Goal: Task Accomplishment & Management: Use online tool/utility

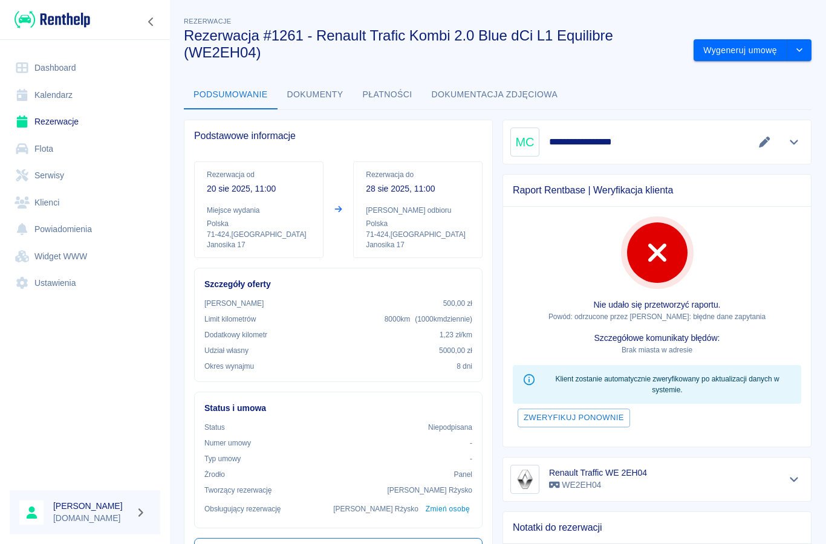
click at [54, 121] on link "Rezerwacje" at bounding box center [85, 121] width 151 height 27
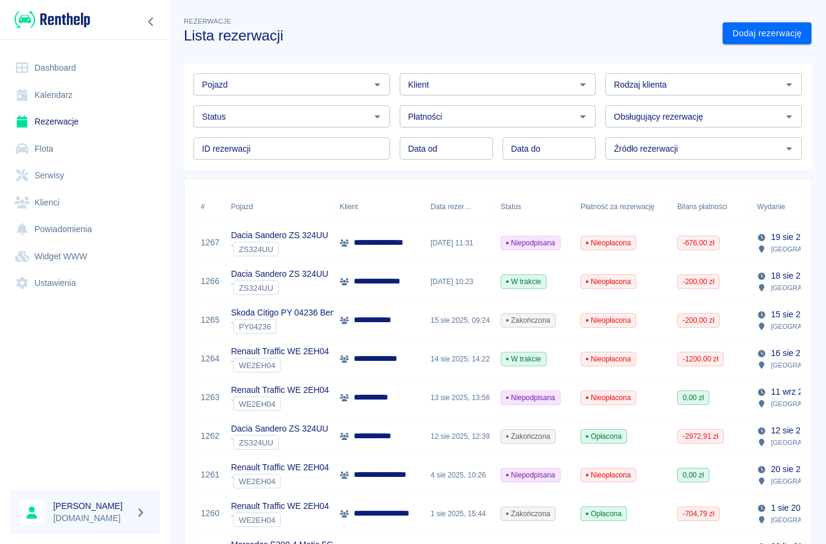
click at [375, 247] on p "**********" at bounding box center [386, 242] width 65 height 13
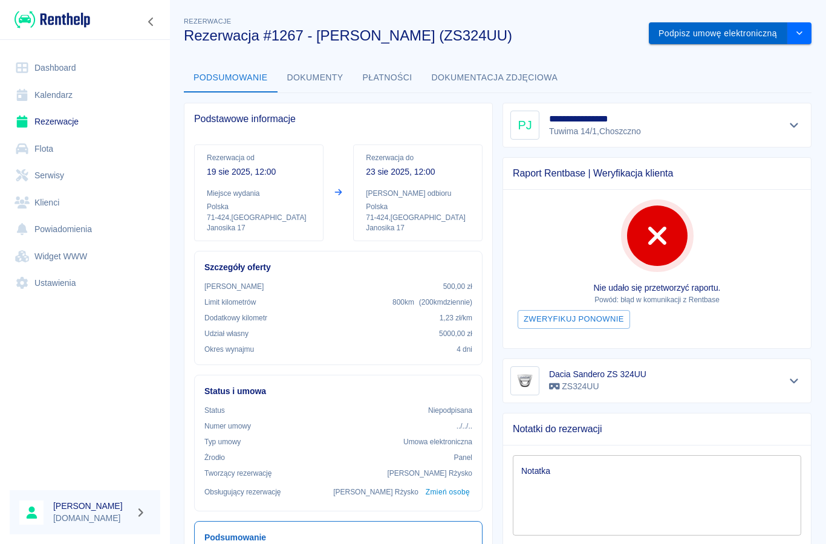
click at [736, 34] on button "Podpisz umowę elektroniczną" at bounding box center [718, 33] width 138 height 22
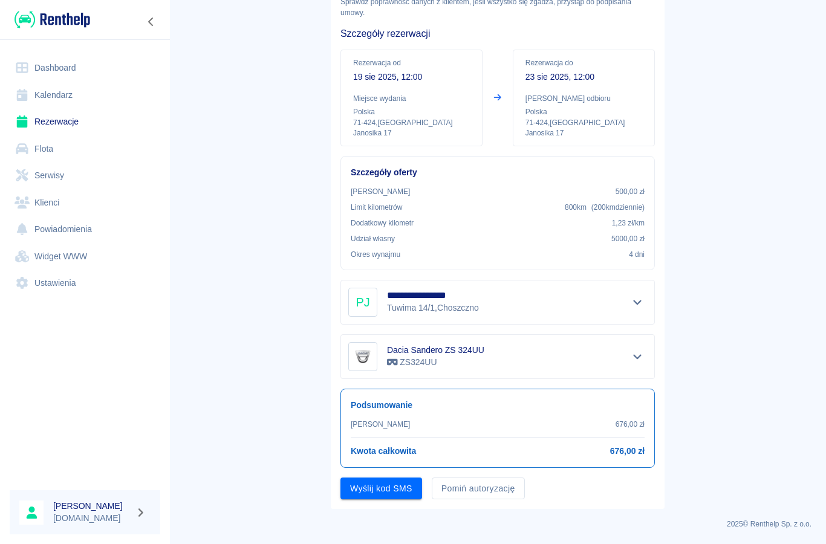
scroll to position [76, 0]
click at [494, 489] on button "Pomiń autoryzację" at bounding box center [478, 489] width 93 height 22
click at [404, 491] on button "Podpisz umowę" at bounding box center [381, 489] width 82 height 22
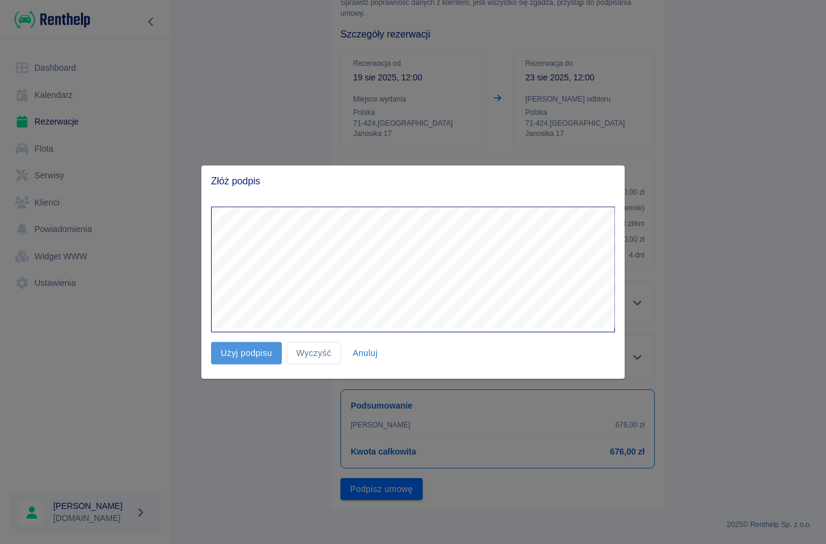
click at [258, 362] on button "Użyj podpisu" at bounding box center [246, 353] width 71 height 22
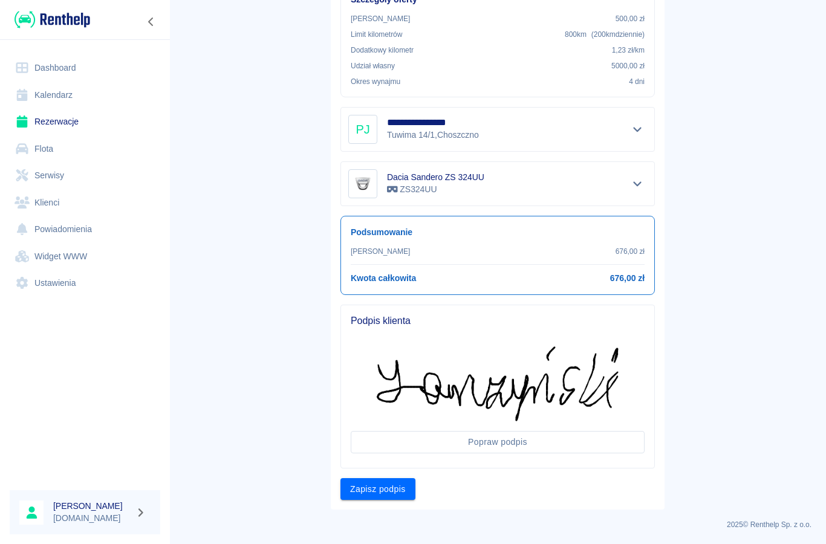
scroll to position [249, 0]
click at [397, 487] on button "Zapisz podpis" at bounding box center [377, 490] width 75 height 22
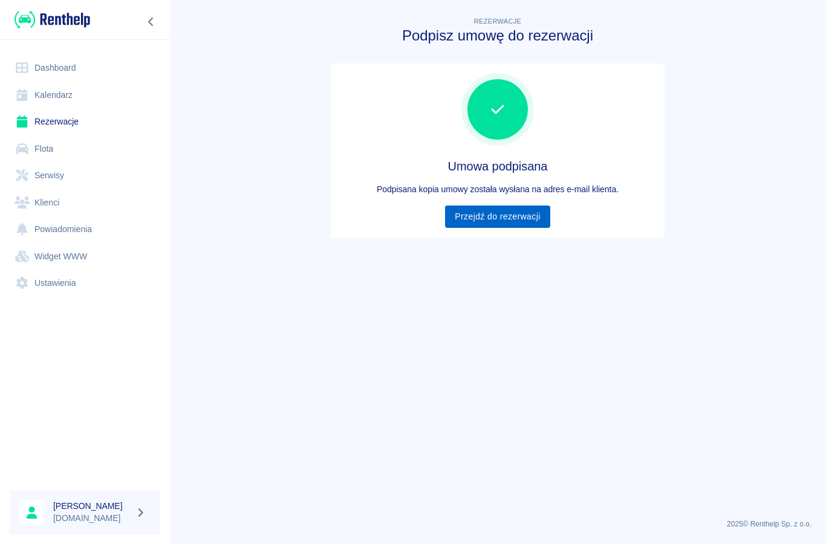
click at [529, 219] on link "Przejdź do rezerwacji" at bounding box center [497, 217] width 105 height 22
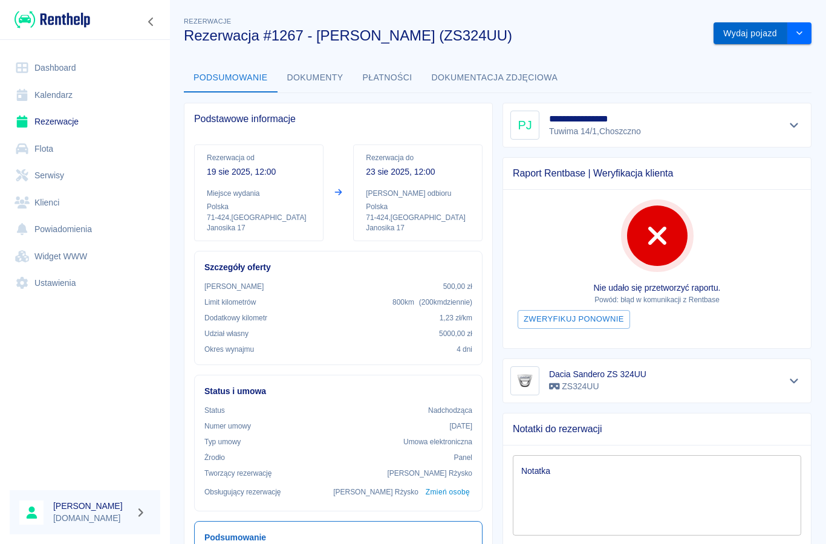
click at [757, 39] on button "Wydaj pojazd" at bounding box center [750, 33] width 74 height 22
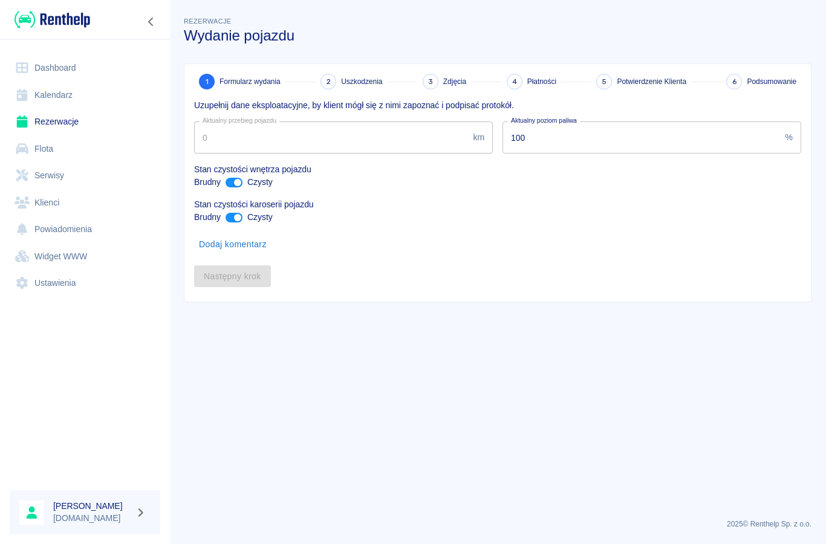
type input "5054"
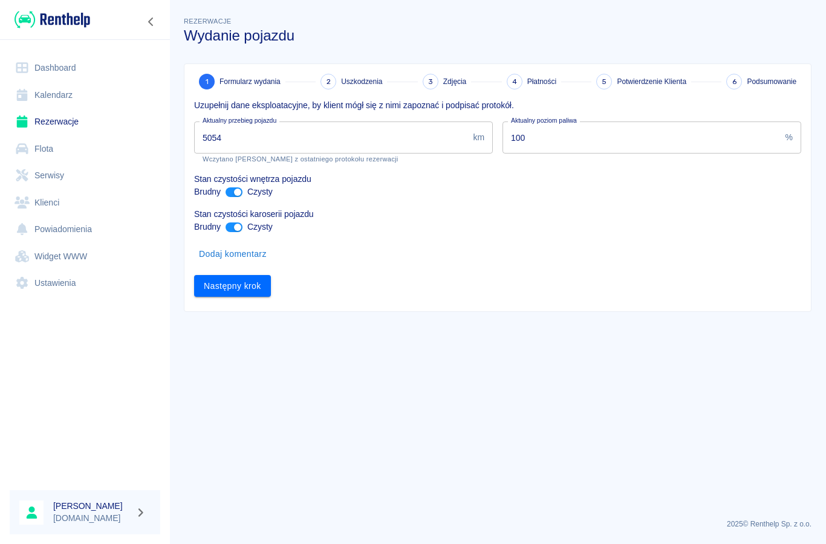
click at [294, 147] on input "5054" at bounding box center [331, 137] width 274 height 32
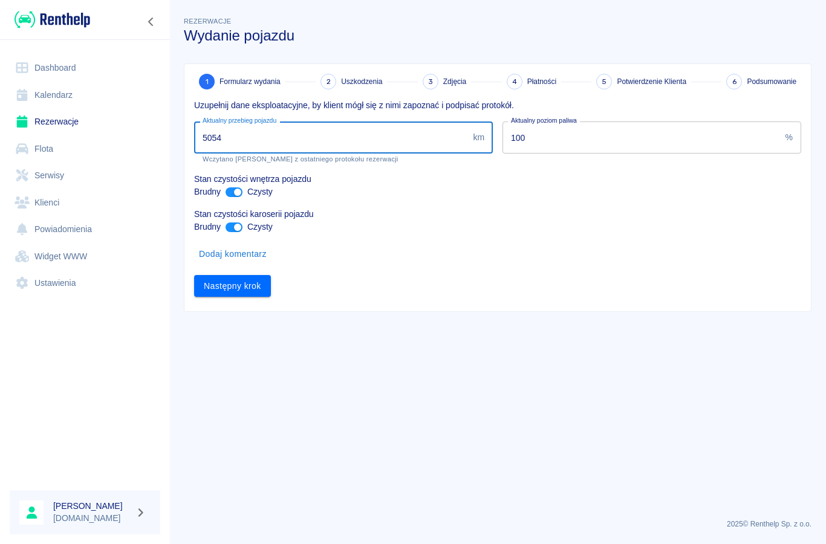
click at [322, 134] on input "5054" at bounding box center [331, 137] width 274 height 32
click at [362, 143] on input "5054" at bounding box center [331, 137] width 274 height 32
click at [357, 131] on input "5054" at bounding box center [331, 137] width 274 height 32
click at [354, 137] on input "5054" at bounding box center [331, 137] width 274 height 32
click at [374, 141] on input "5054" at bounding box center [331, 137] width 274 height 32
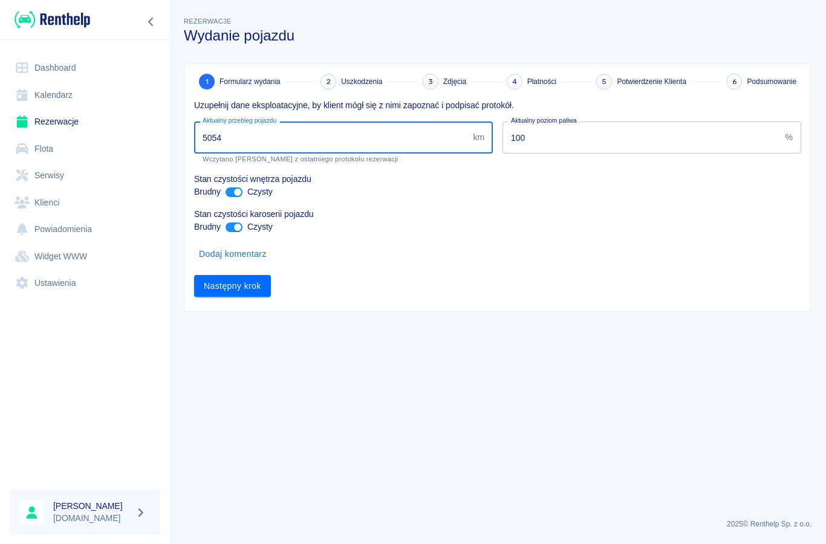
click at [413, 140] on input "5054" at bounding box center [331, 137] width 274 height 32
click at [649, 123] on input "100" at bounding box center [641, 137] width 278 height 32
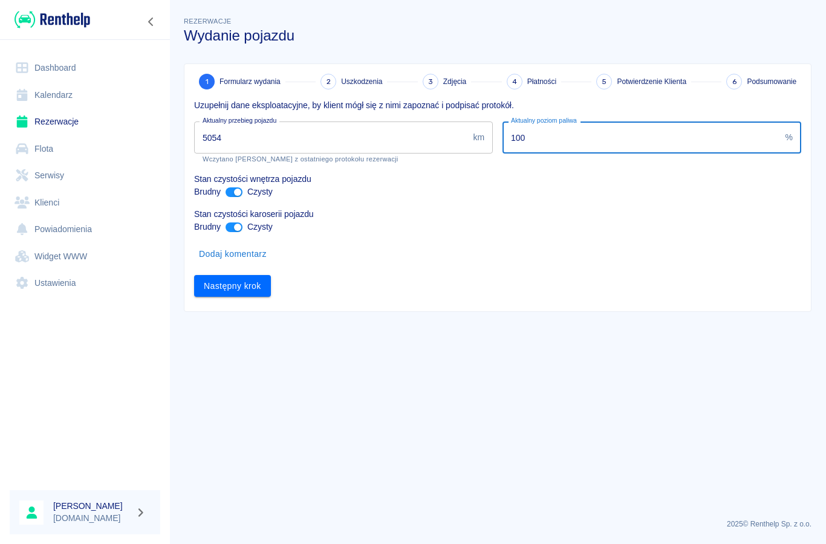
click at [422, 115] on div "Aktualny przebieg pojazdu 5054 km Aktualny przebieg pojazdu Wczytano stan liczn…" at bounding box center [338, 137] width 308 height 51
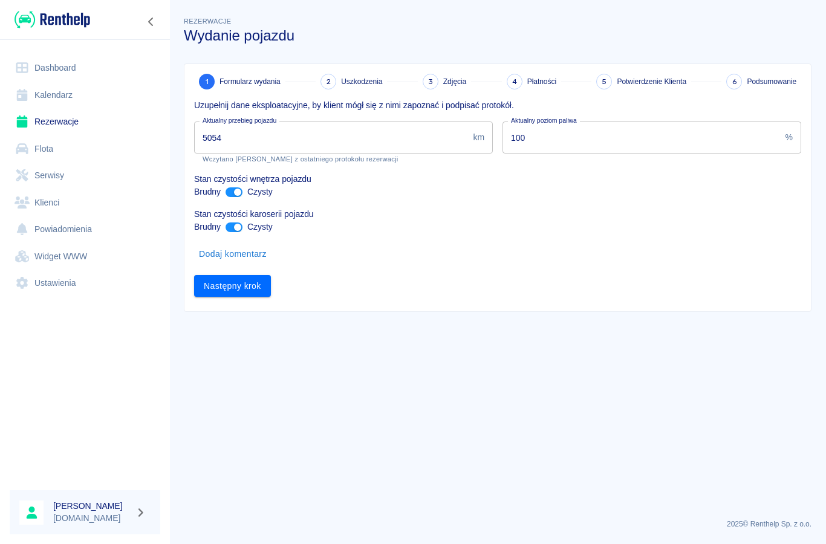
click at [431, 138] on input "5054" at bounding box center [331, 137] width 274 height 32
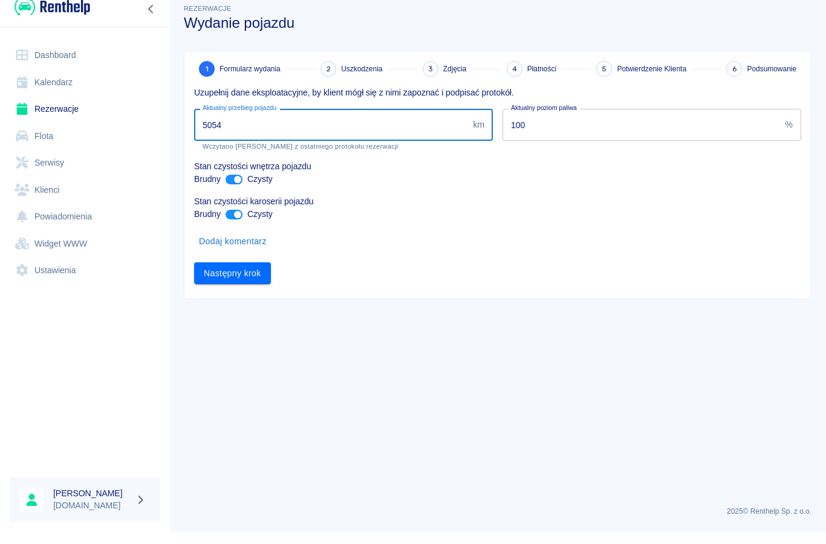
click at [562, 312] on main "Rezerwacje Wydanie pojazdu 1 Formularz wydania 2 Uszkodzenia 3 Zdjęcia 4 Płatno…" at bounding box center [497, 262] width 656 height 494
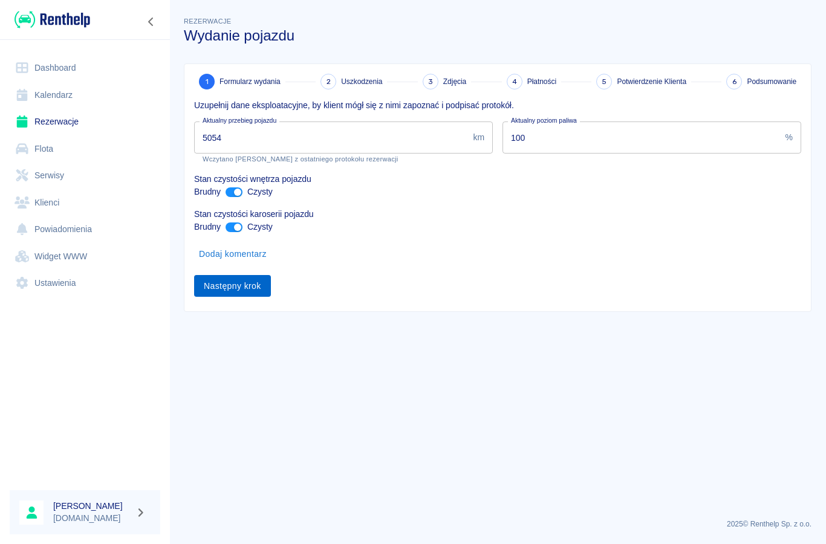
click at [250, 282] on button "Następny krok" at bounding box center [232, 286] width 77 height 22
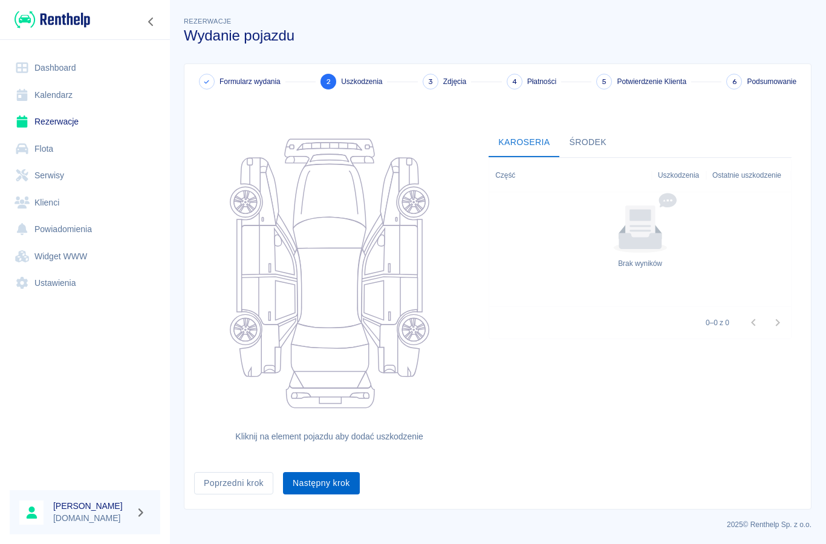
click at [348, 482] on button "Następny krok" at bounding box center [321, 483] width 77 height 22
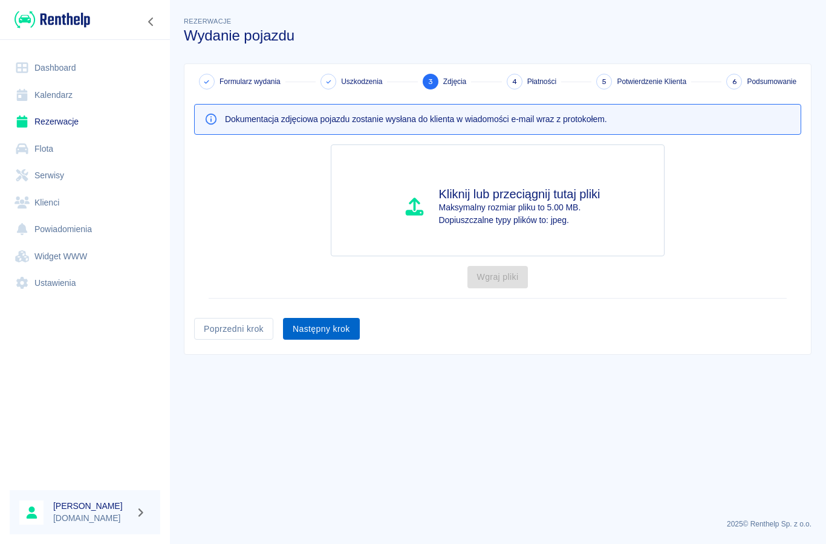
click at [341, 327] on button "Następny krok" at bounding box center [321, 329] width 77 height 22
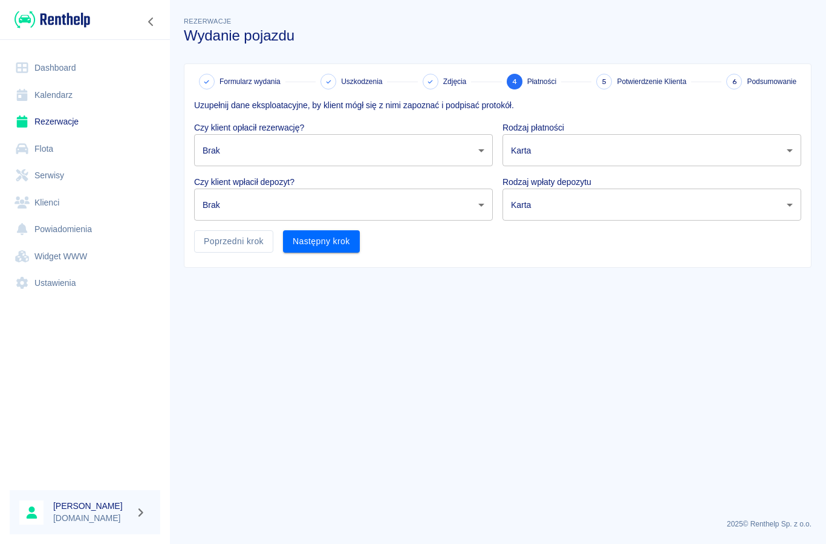
click at [482, 154] on body "Używamy plików Cookies, by zapewnić Ci najlepsze możliwe doświadczenie. Aby dow…" at bounding box center [413, 272] width 826 height 544
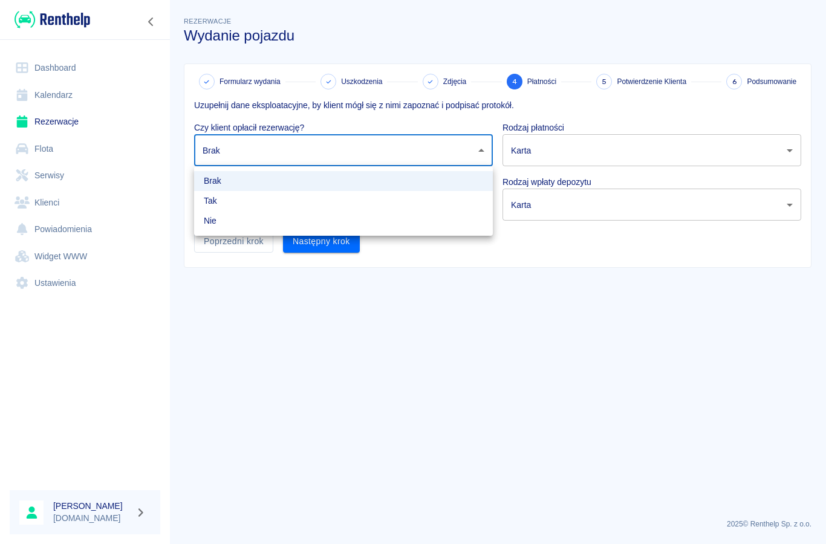
click at [220, 199] on li "Tak" at bounding box center [343, 201] width 299 height 20
type input "true"
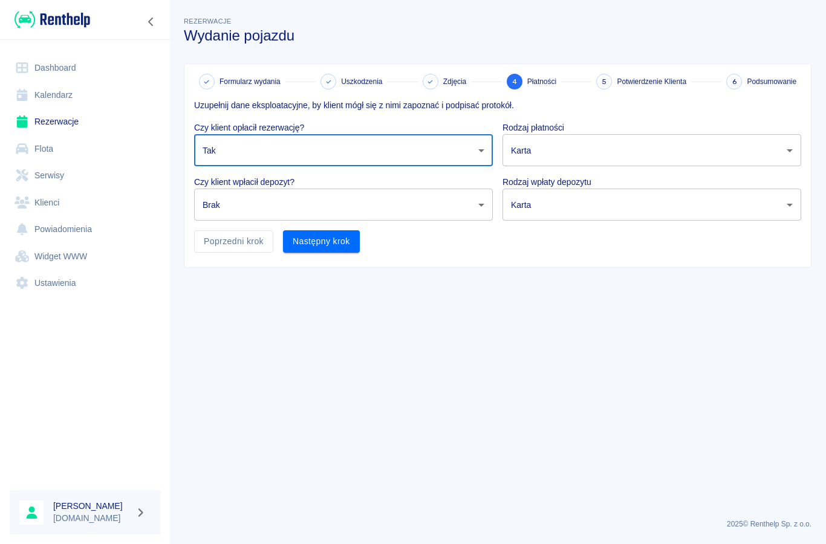
click at [797, 149] on body "Używamy plików Cookies, by zapewnić Ci najlepsze możliwe doświadczenie. Aby dow…" at bounding box center [413, 272] width 826 height 544
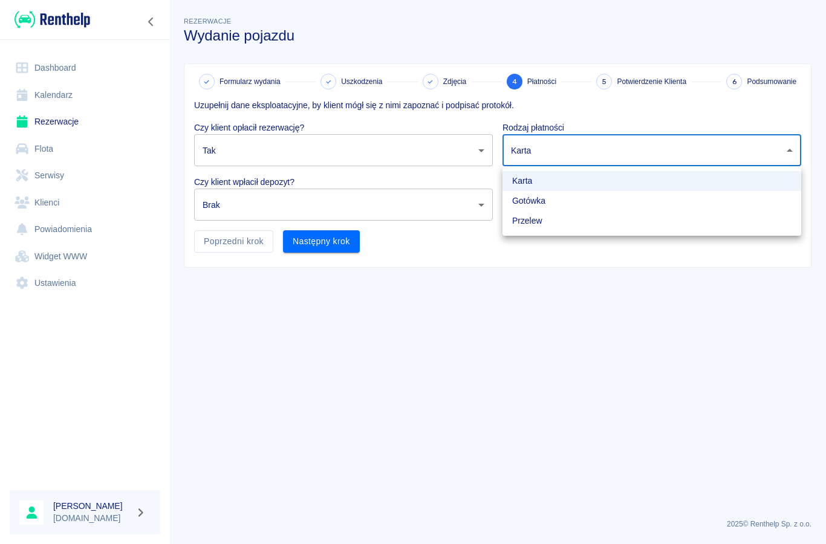
click at [539, 207] on li "Gotówka" at bounding box center [651, 201] width 299 height 20
type input "cash"
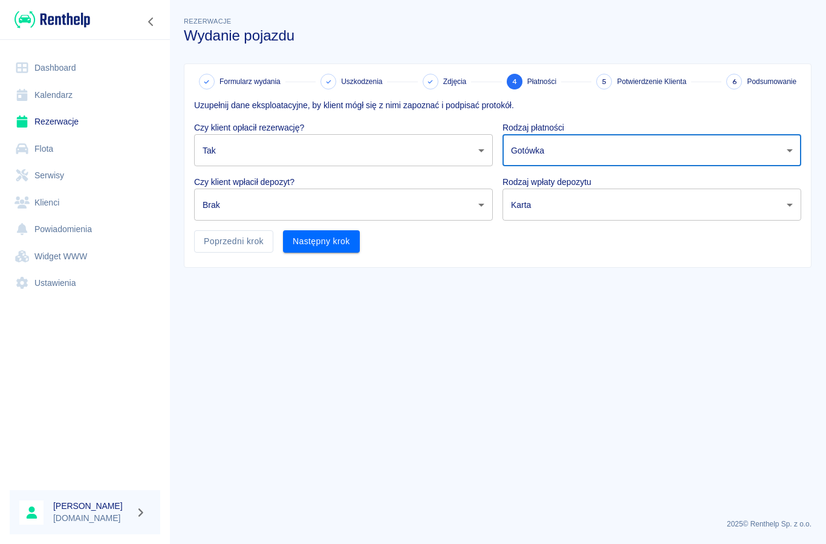
click at [487, 206] on body "Używamy plików Cookies, by zapewnić Ci najlepsze możliwe doświadczenie. Aby dow…" at bounding box center [413, 272] width 826 height 544
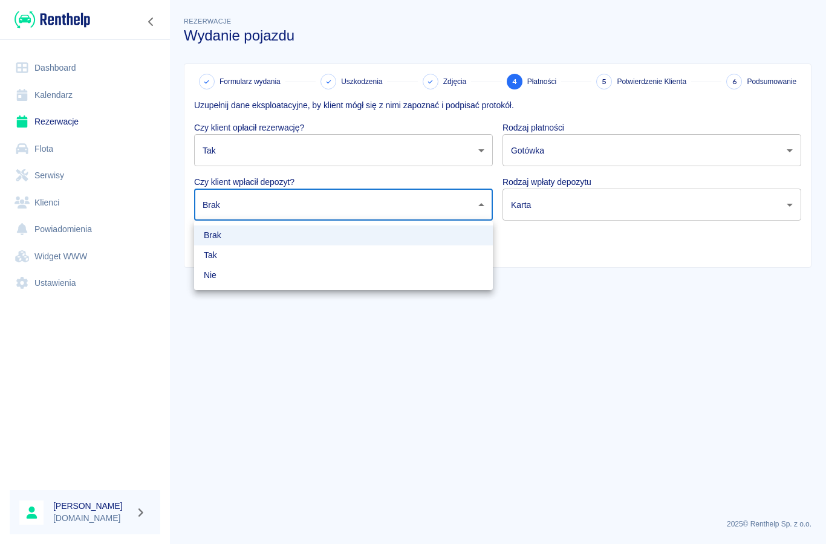
click at [224, 258] on li "Tak" at bounding box center [343, 255] width 299 height 20
type input "true"
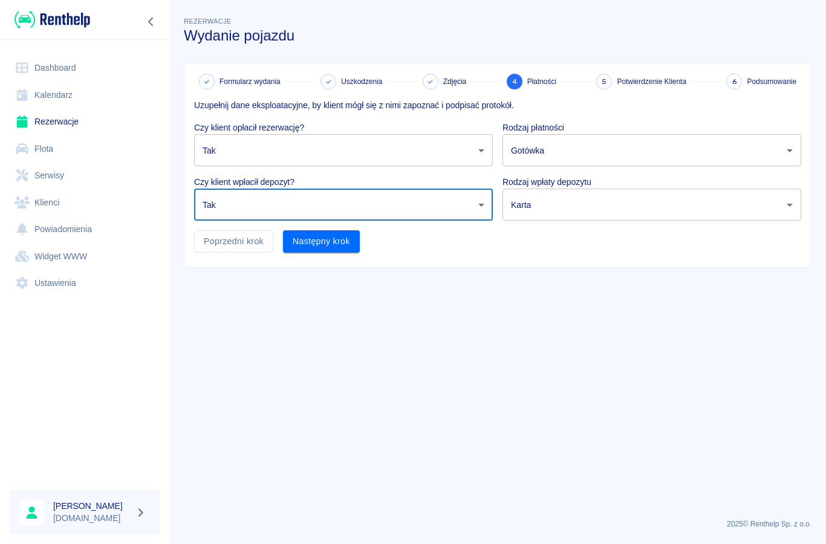
click at [798, 207] on body "Używamy plików Cookies, by zapewnić Ci najlepsze możliwe doświadczenie. Aby dow…" at bounding box center [413, 272] width 826 height 544
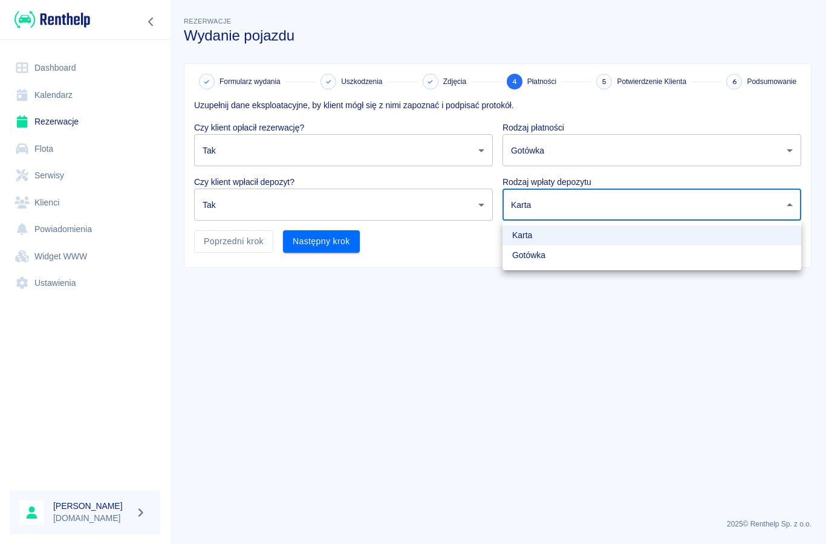
click at [552, 262] on li "Gotówka" at bounding box center [651, 255] width 299 height 20
type input "cash"
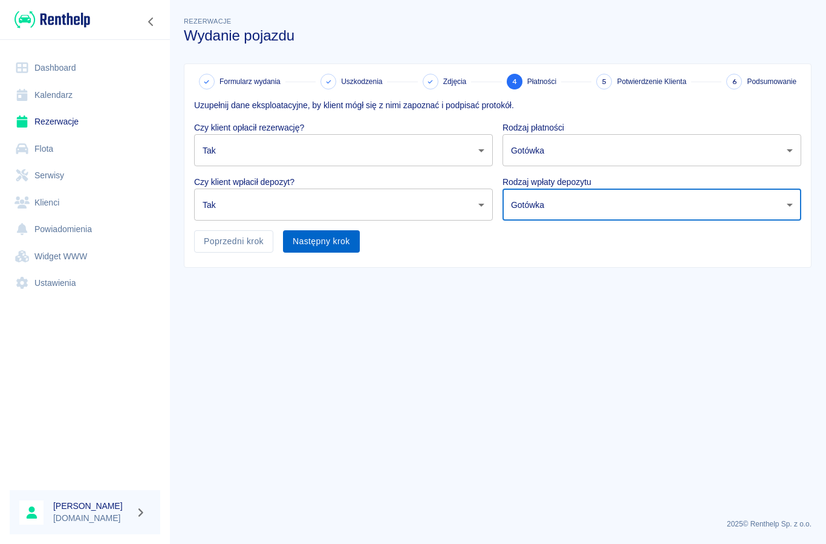
click at [340, 244] on button "Następny krok" at bounding box center [321, 241] width 77 height 22
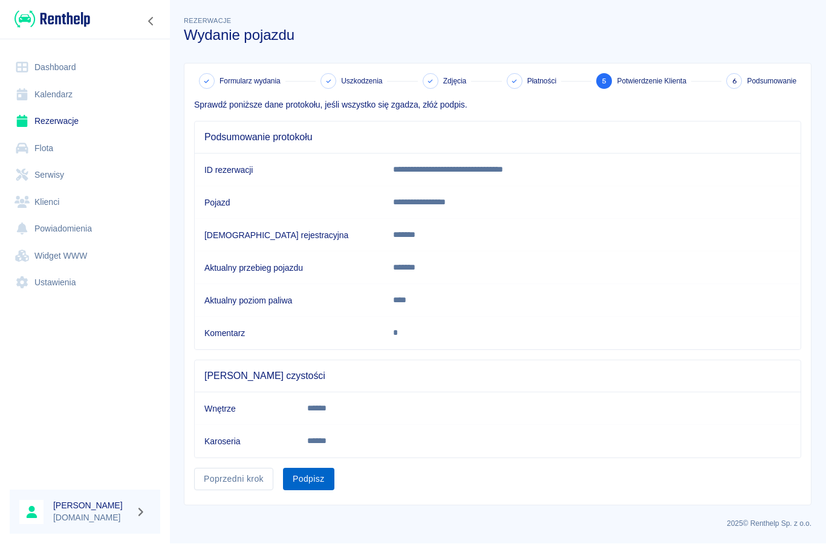
click at [320, 484] on button "Podpisz" at bounding box center [308, 479] width 51 height 22
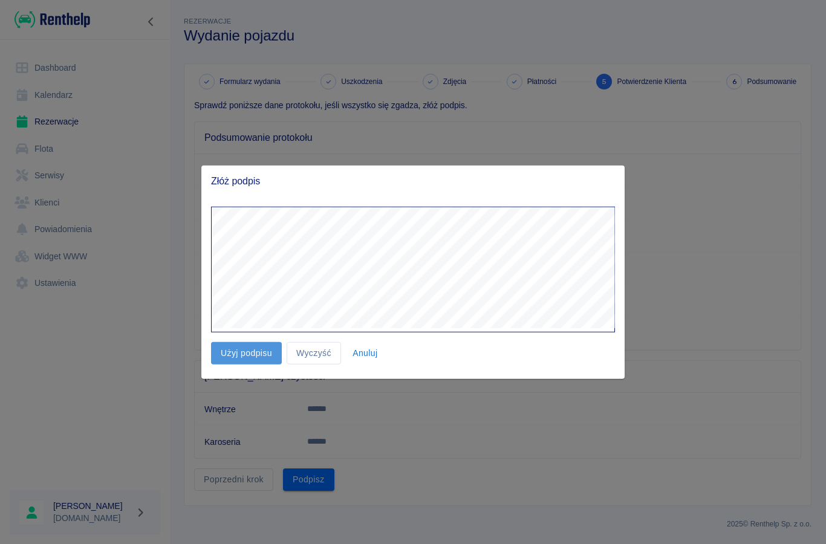
click at [237, 355] on button "Użyj podpisu" at bounding box center [246, 353] width 71 height 22
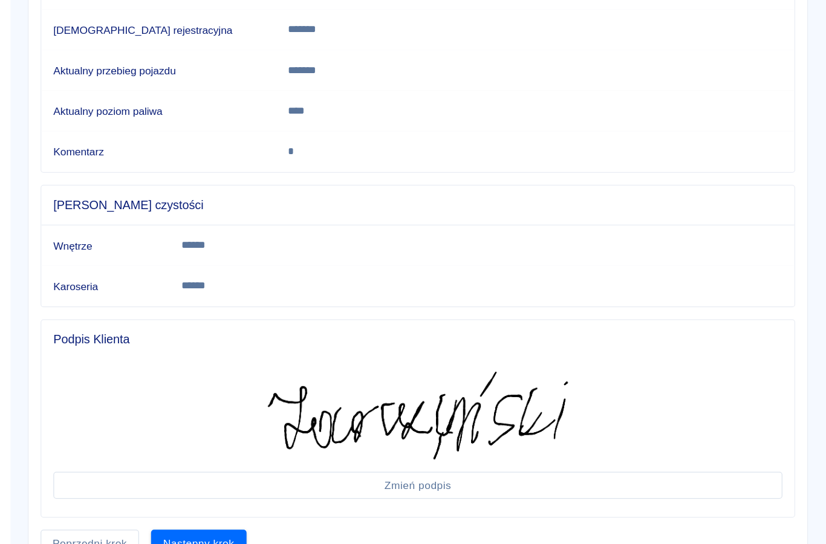
scroll to position [166, 0]
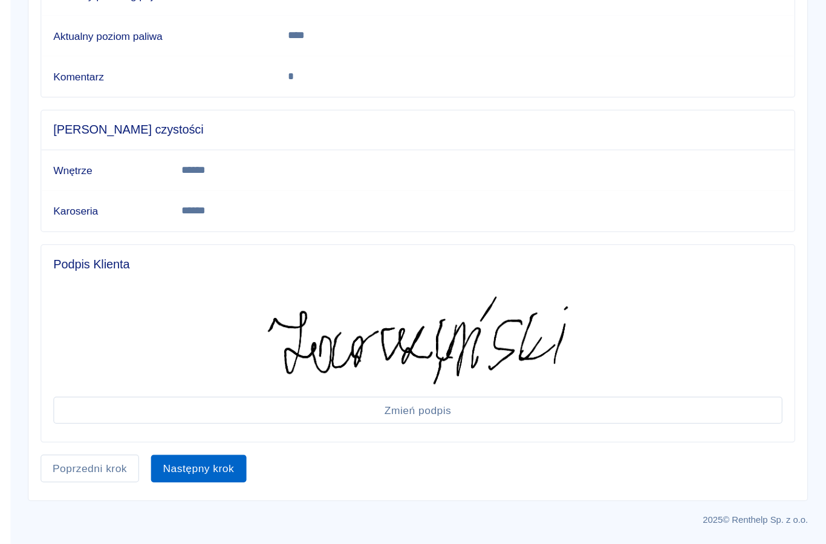
click at [283, 472] on button "Następny krok" at bounding box center [321, 483] width 77 height 22
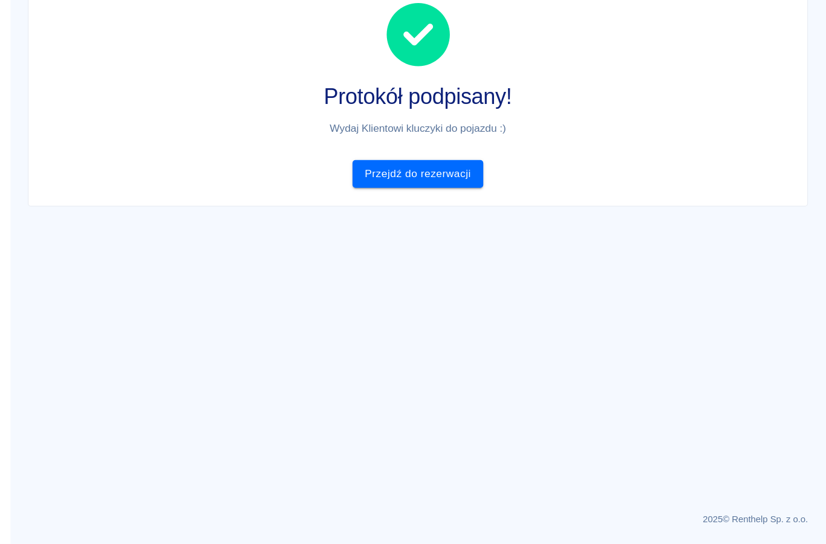
scroll to position [0, 0]
click at [445, 235] on link "Przejdź do rezerwacji" at bounding box center [497, 246] width 105 height 22
